Goal: Find specific page/section: Find specific page/section

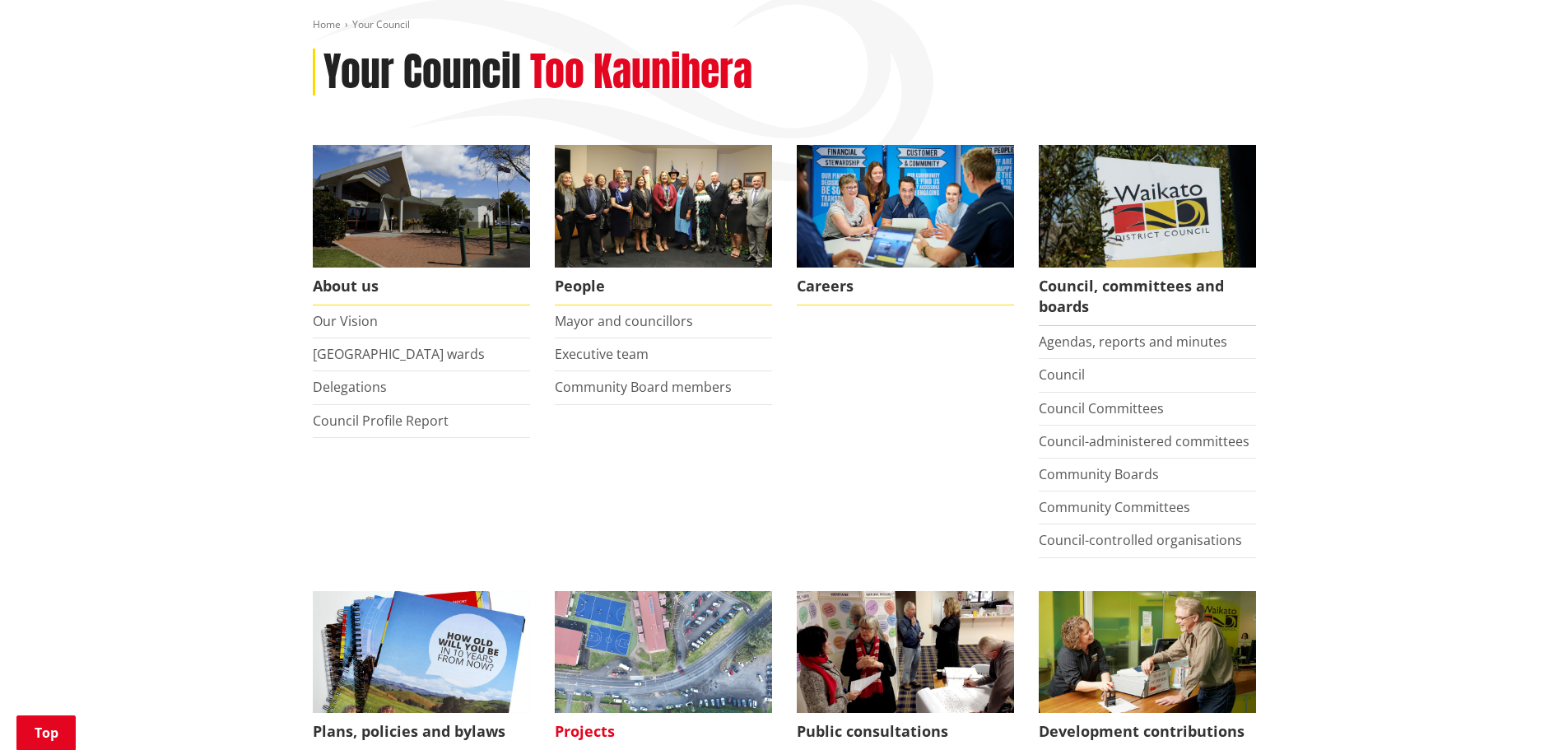
scroll to position [412, 0]
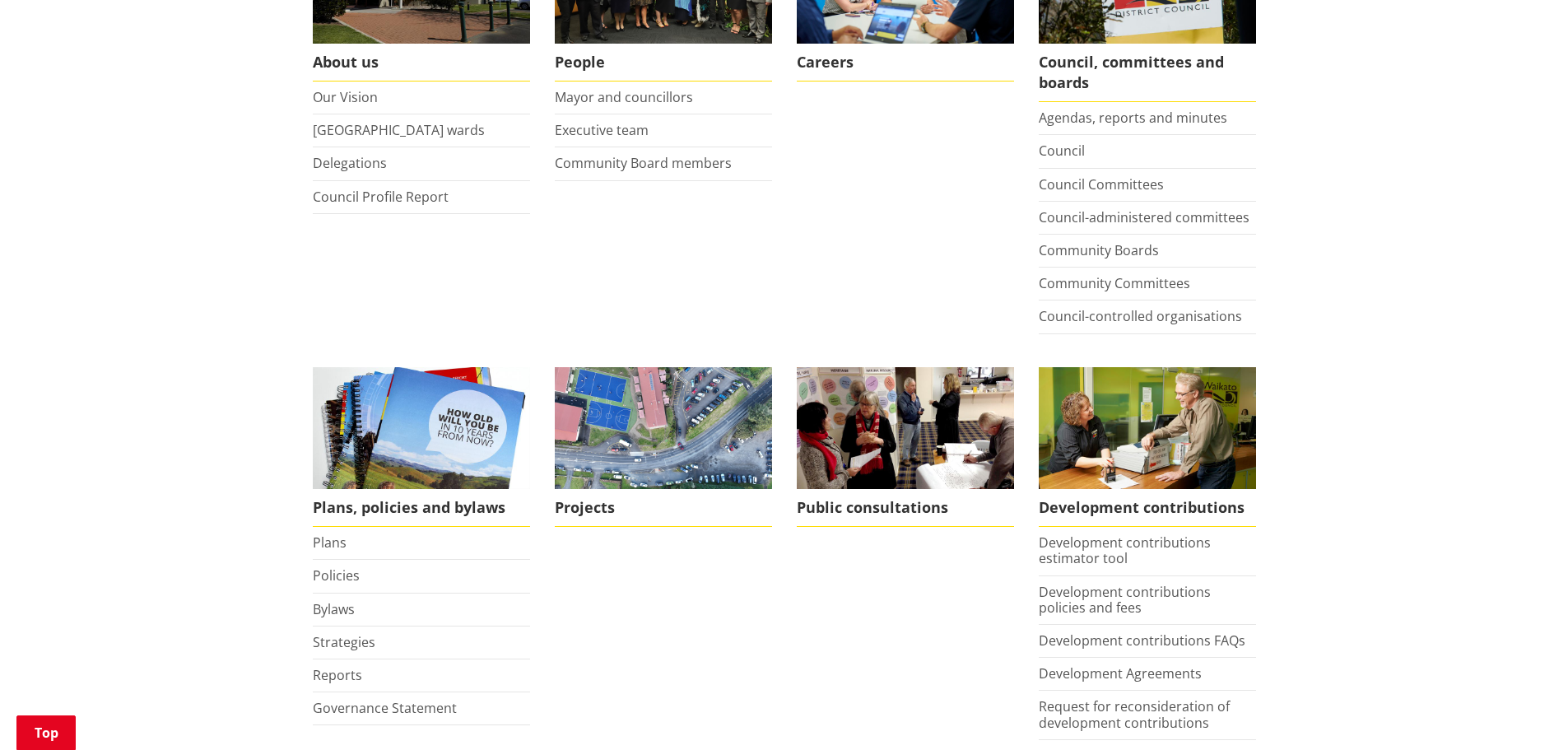
click at [347, 620] on li "Bylaws" at bounding box center [422, 610] width 218 height 33
click at [345, 604] on link "Bylaws" at bounding box center [334, 609] width 42 height 18
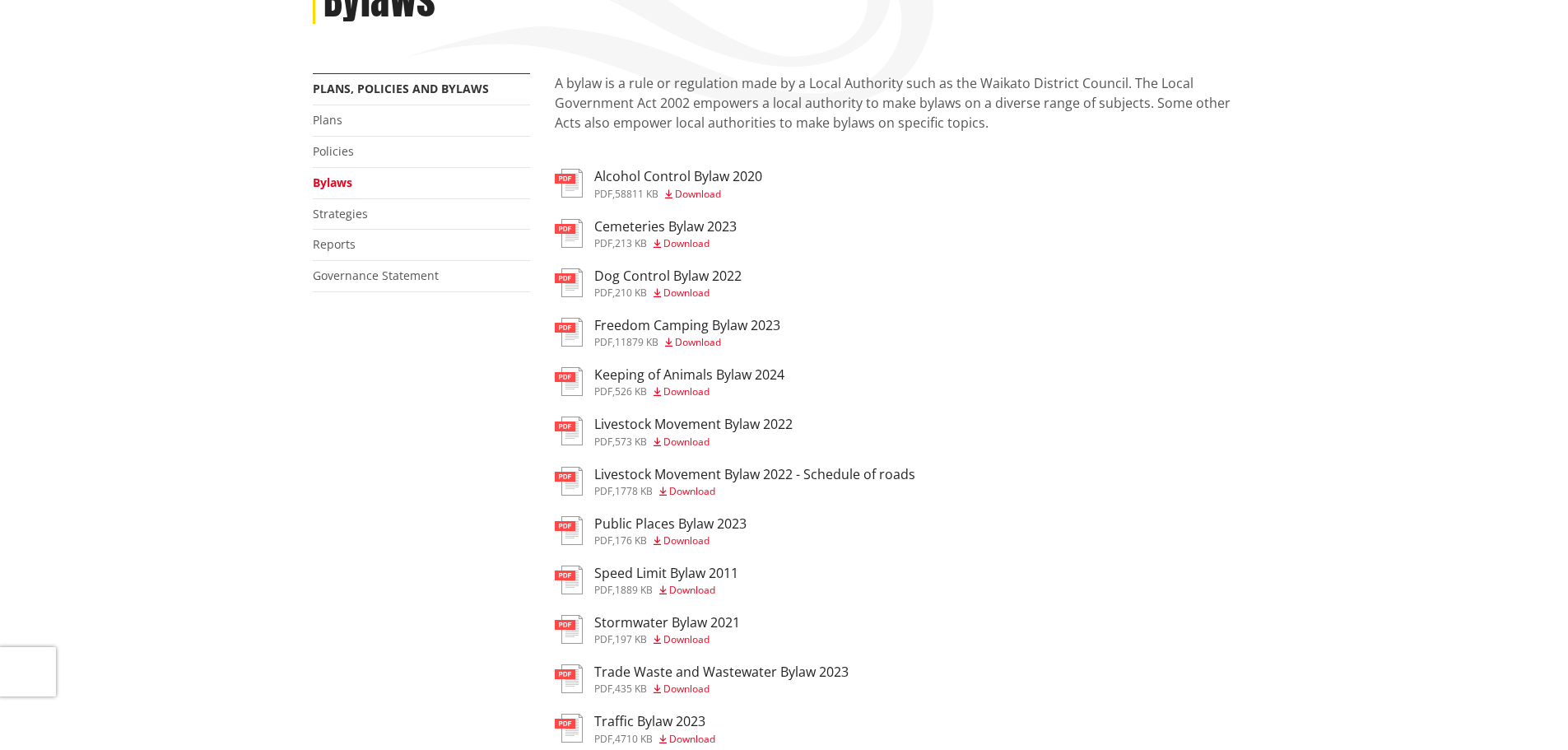
scroll to position [82, 0]
